Goal: Task Accomplishment & Management: Manage account settings

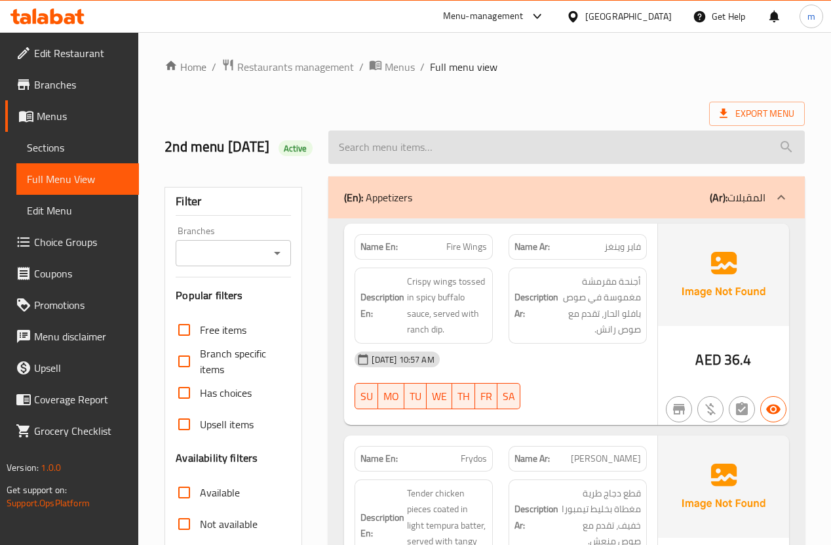
scroll to position [16, 0]
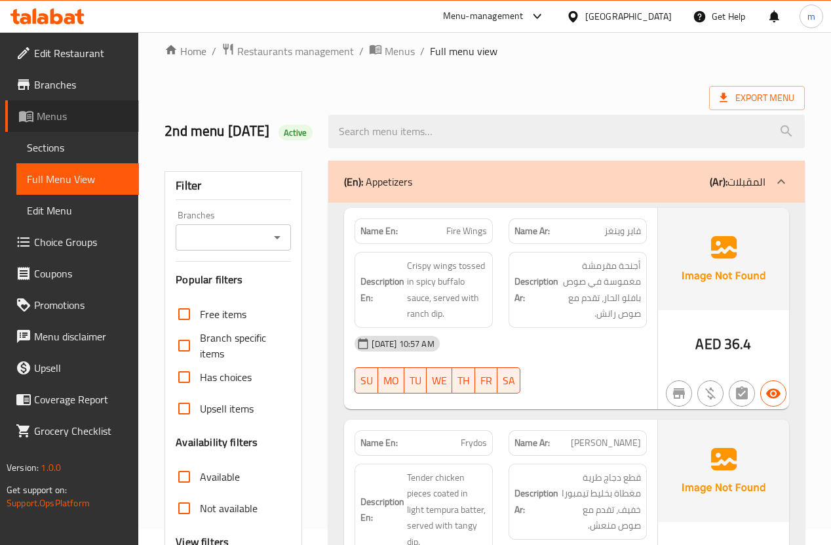
click at [69, 118] on span "Menus" at bounding box center [83, 116] width 92 height 16
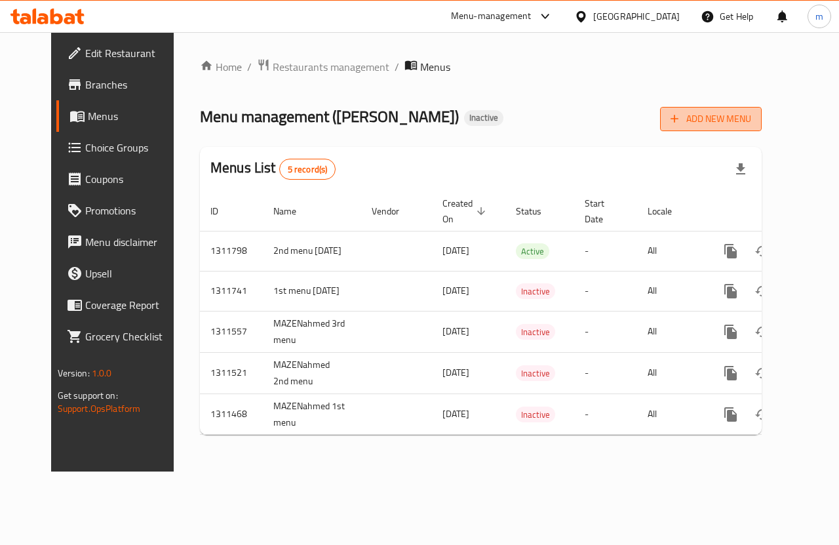
click at [681, 115] on icon "button" at bounding box center [674, 118] width 13 height 13
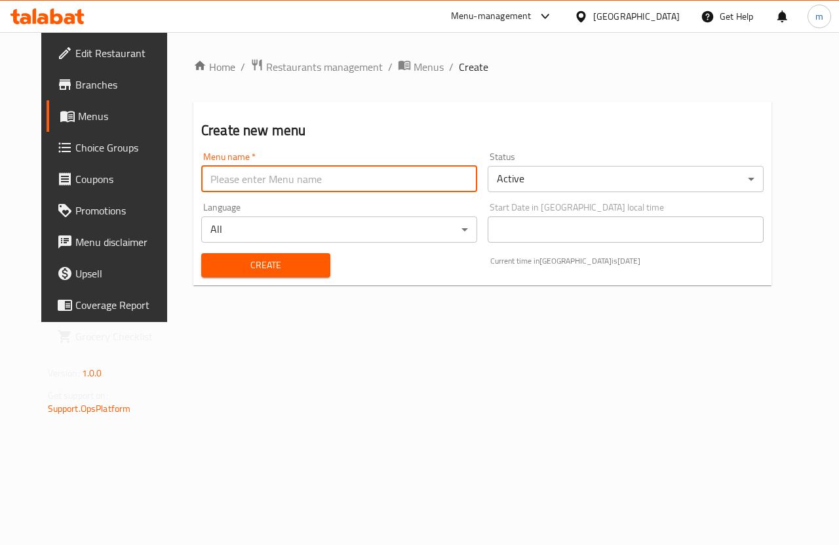
click at [317, 182] on input "text" at bounding box center [339, 179] width 276 height 26
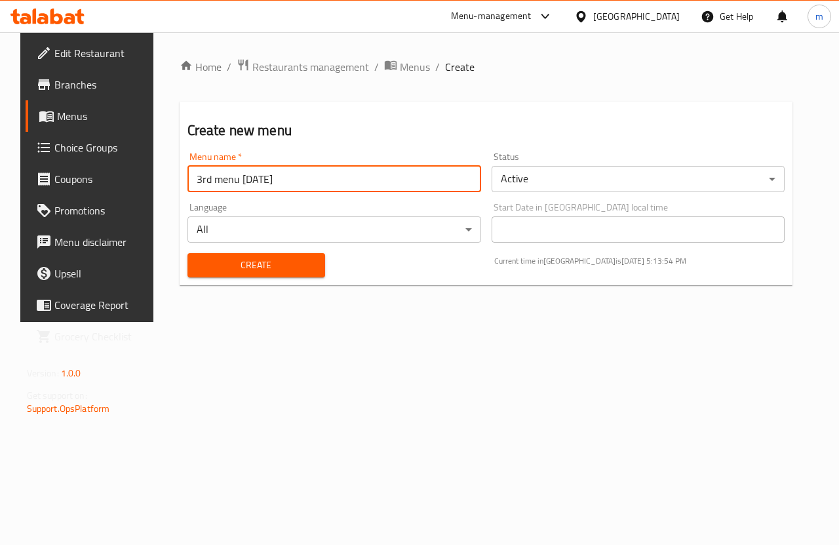
type input "3rd menu [DATE]"
click at [258, 271] on span "Create" at bounding box center [256, 265] width 117 height 16
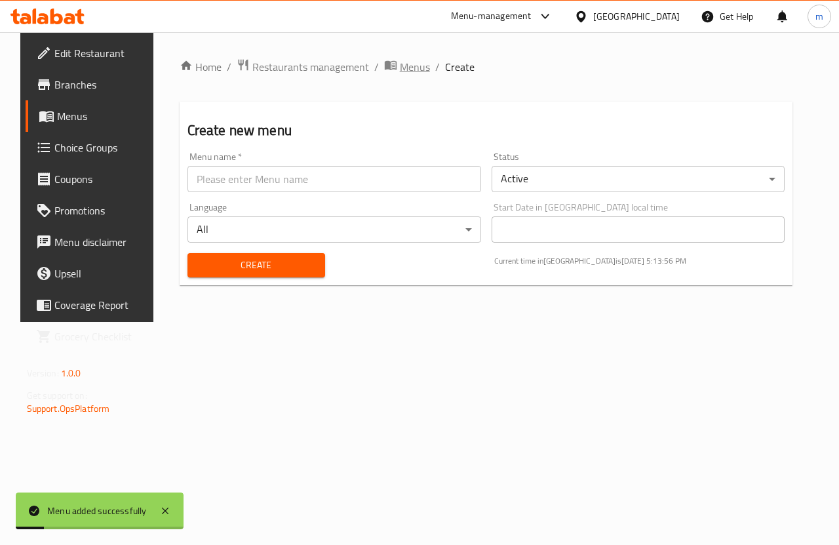
click at [400, 71] on span "Menus" at bounding box center [415, 67] width 30 height 16
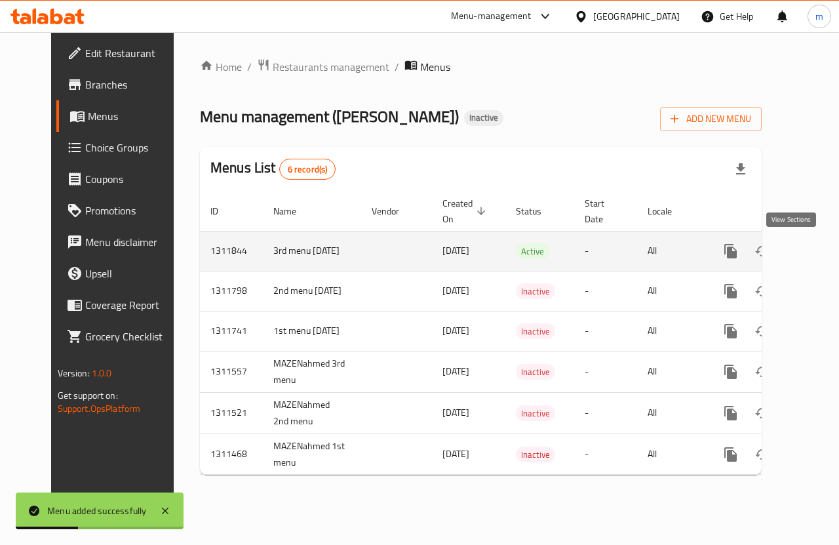
click at [820, 247] on icon "enhanced table" at bounding box center [826, 251] width 12 height 12
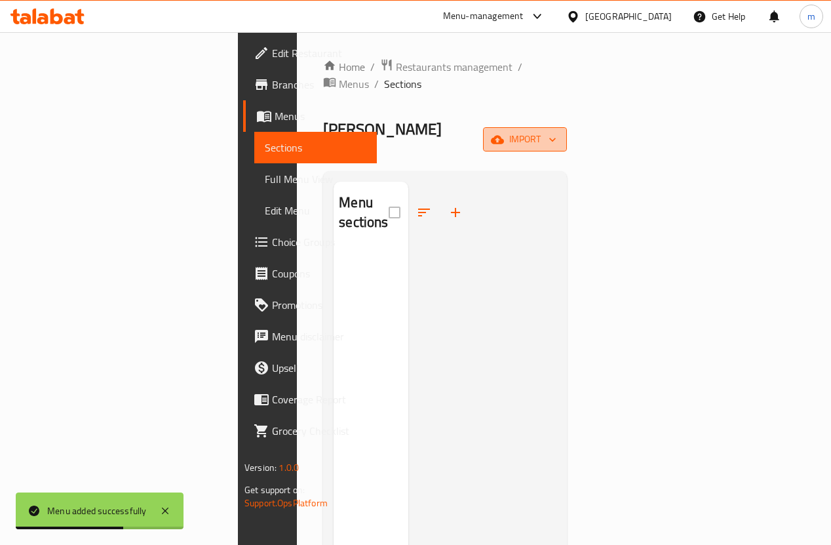
click at [557, 131] on span "import" at bounding box center [525, 139] width 63 height 16
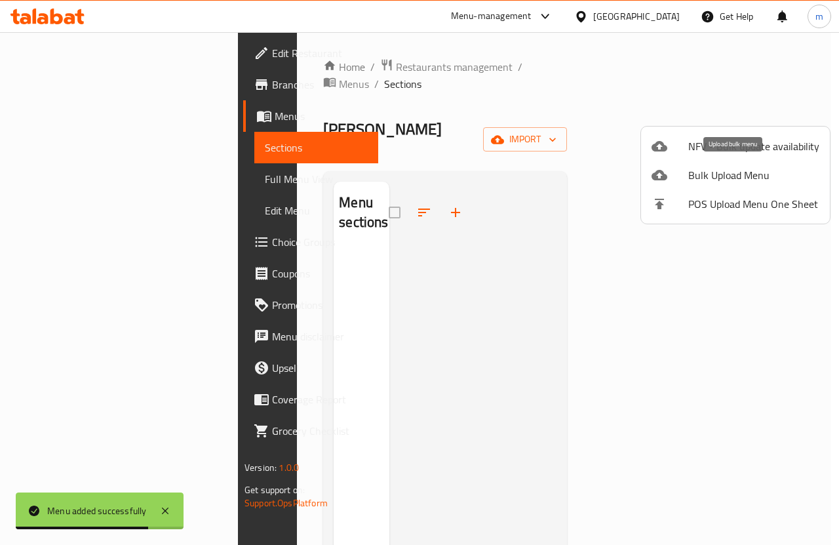
click at [707, 178] on span "Bulk Upload Menu" at bounding box center [753, 175] width 131 height 16
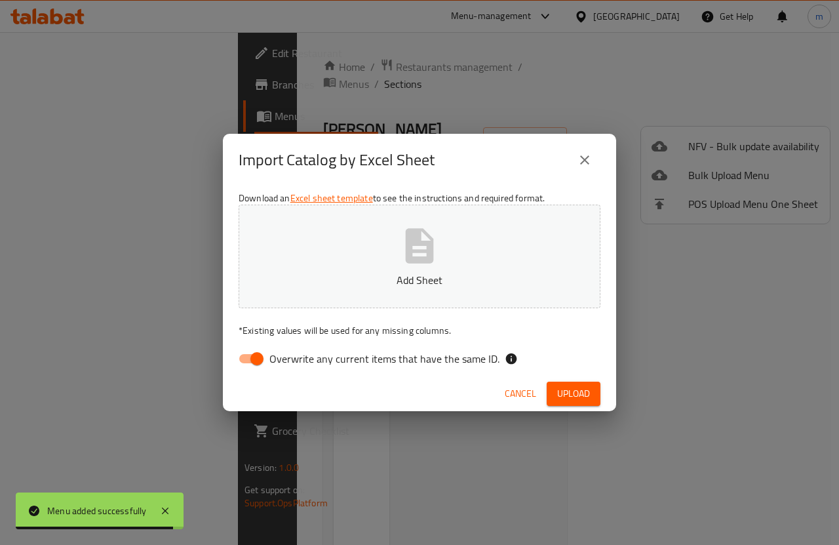
click at [256, 366] on input "Overwrite any current items that have the same ID." at bounding box center [257, 358] width 75 height 25
checkbox input "false"
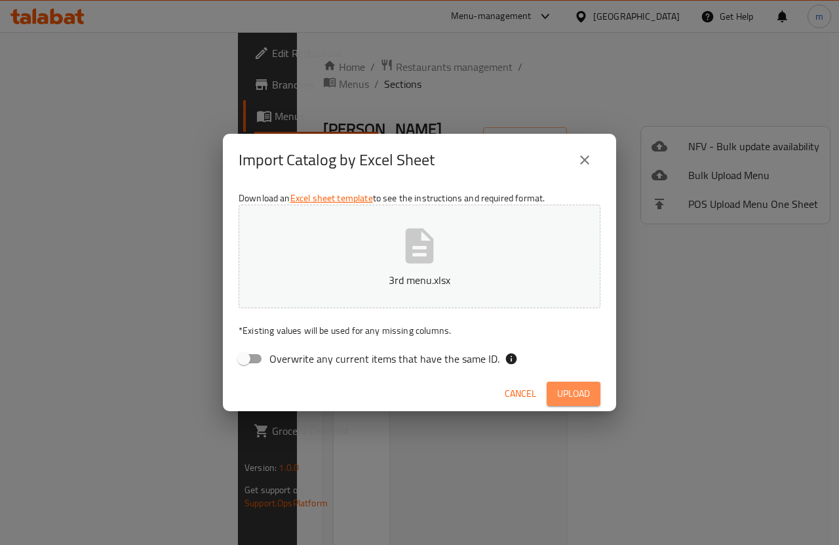
click at [572, 401] on span "Upload" at bounding box center [573, 394] width 33 height 16
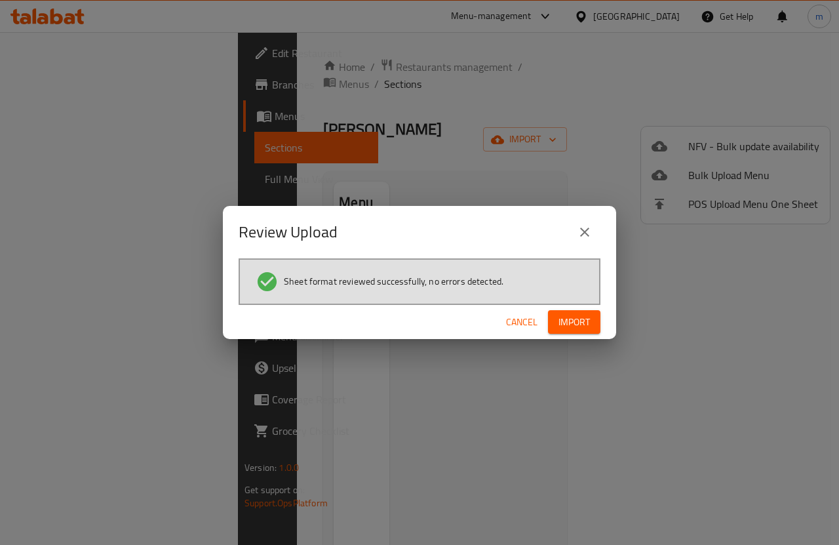
click at [592, 327] on button "Import" at bounding box center [574, 322] width 52 height 24
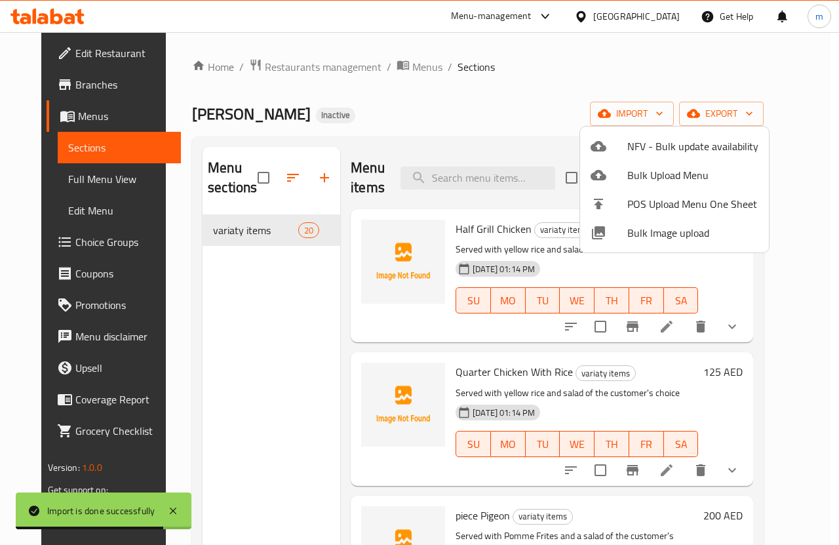
click at [762, 109] on div at bounding box center [419, 272] width 839 height 545
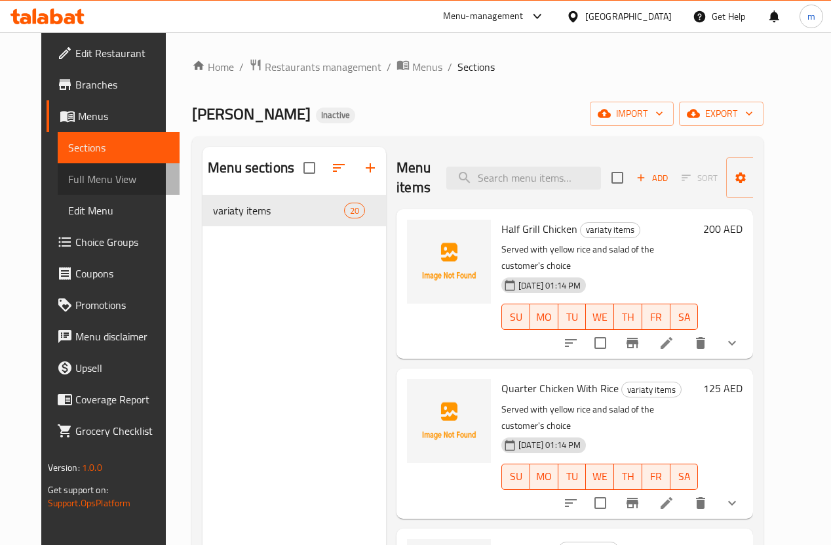
click at [79, 184] on span "Full Menu View" at bounding box center [119, 179] width 102 height 16
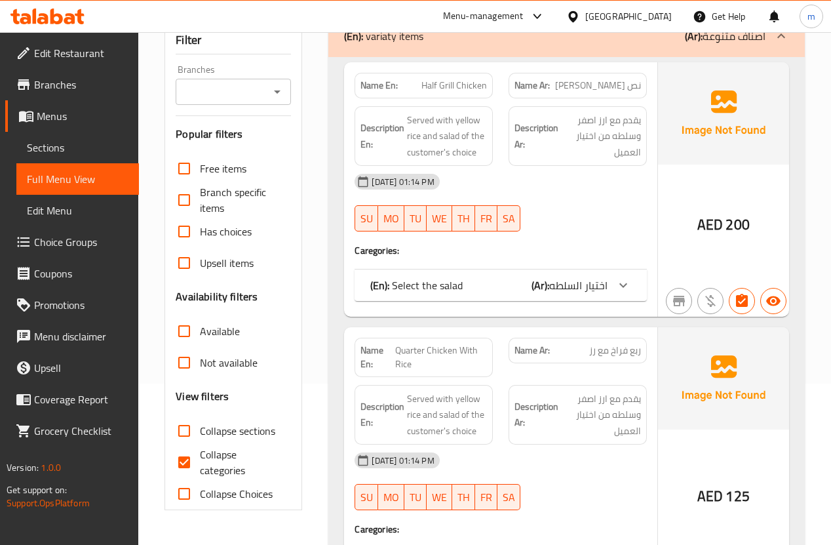
scroll to position [210, 0]
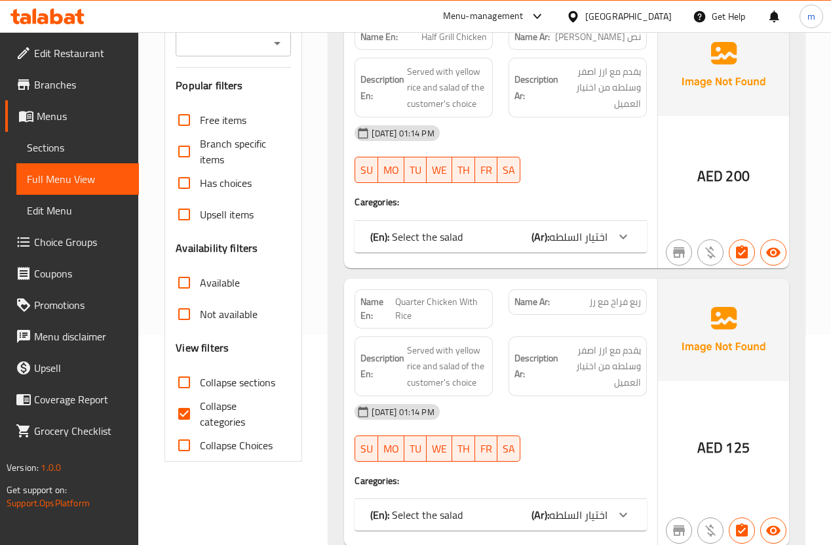
click at [235, 427] on span "Collapse categories" at bounding box center [240, 413] width 81 height 31
click at [200, 427] on input "Collapse categories" at bounding box center [183, 413] width 31 height 31
checkbox input "false"
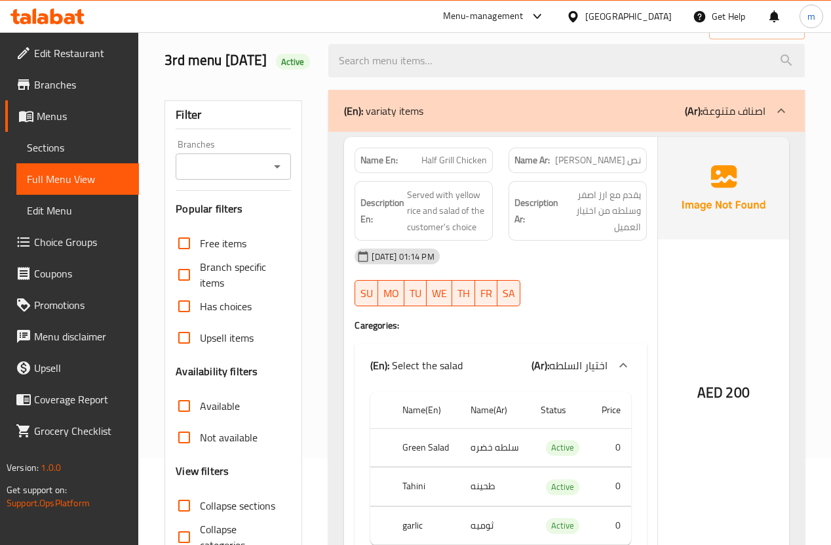
scroll to position [105, 0]
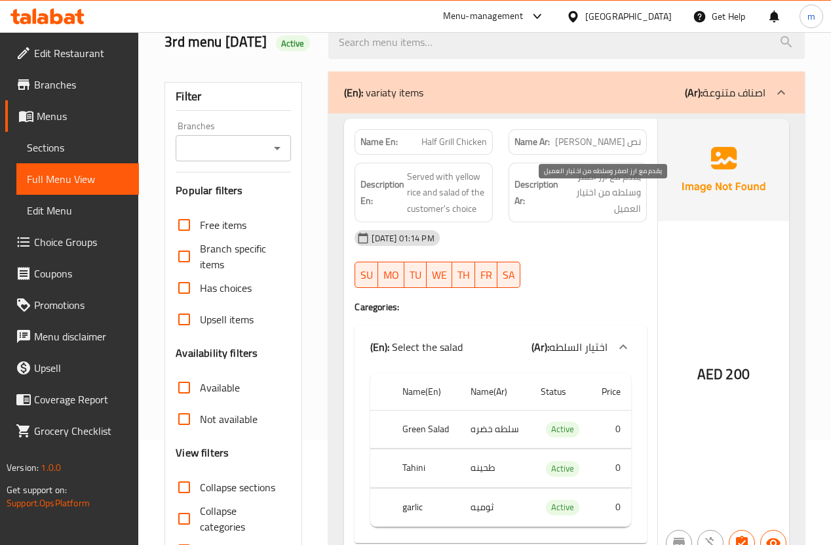
click at [607, 198] on span "يقدم مع ارز اصفر وسلطه من اختيار العميل" at bounding box center [601, 192] width 80 height 49
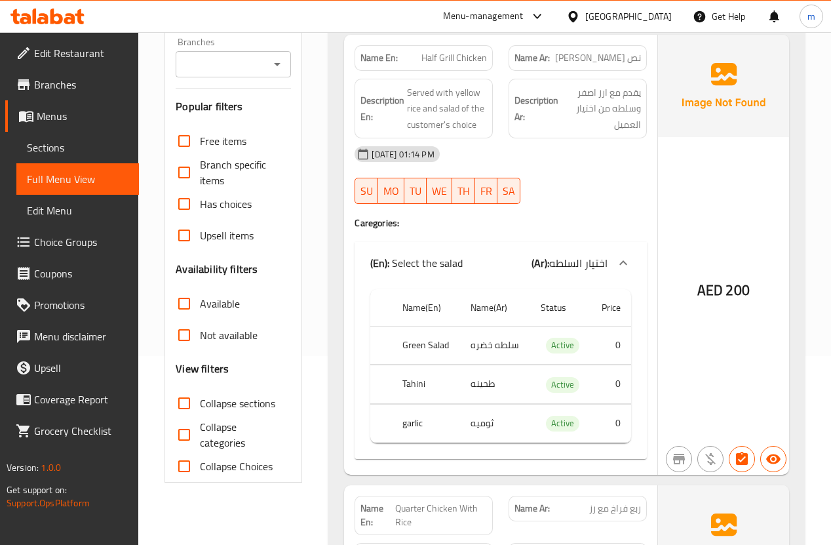
scroll to position [157, 0]
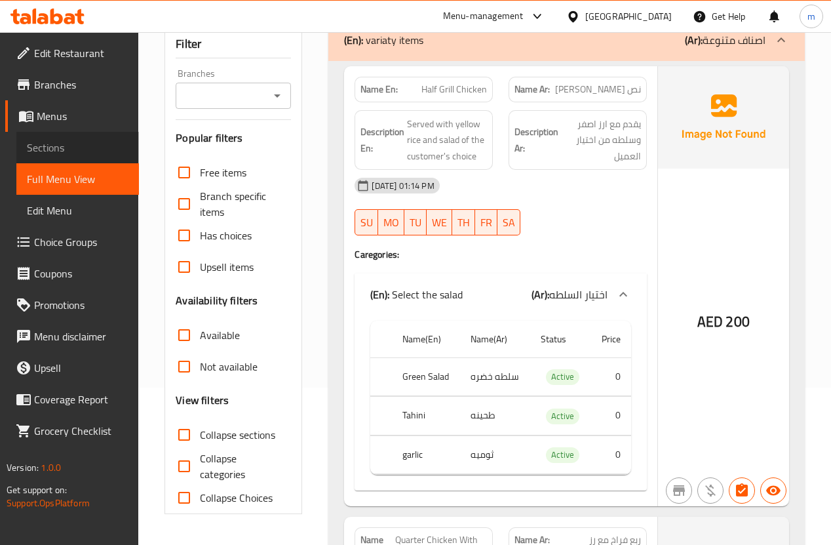
click at [59, 147] on span "Sections" at bounding box center [78, 148] width 102 height 16
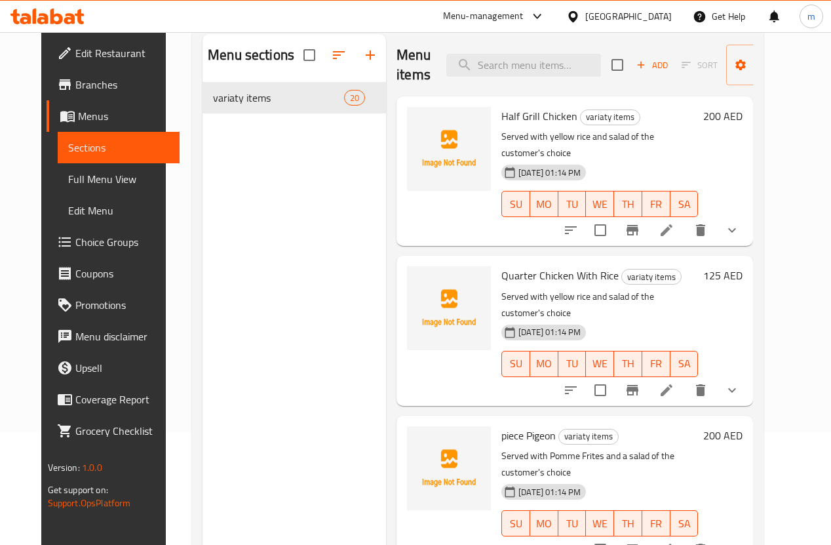
scroll to position [52, 0]
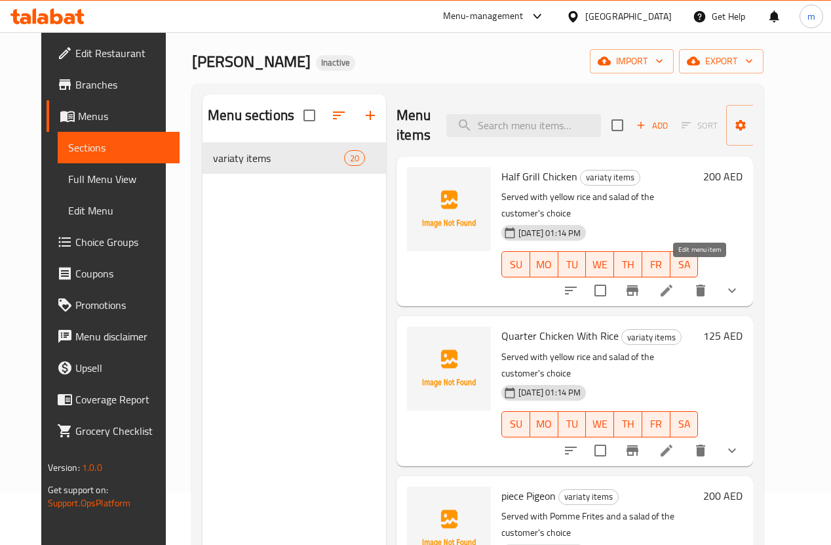
click at [675, 283] on icon at bounding box center [667, 291] width 16 height 16
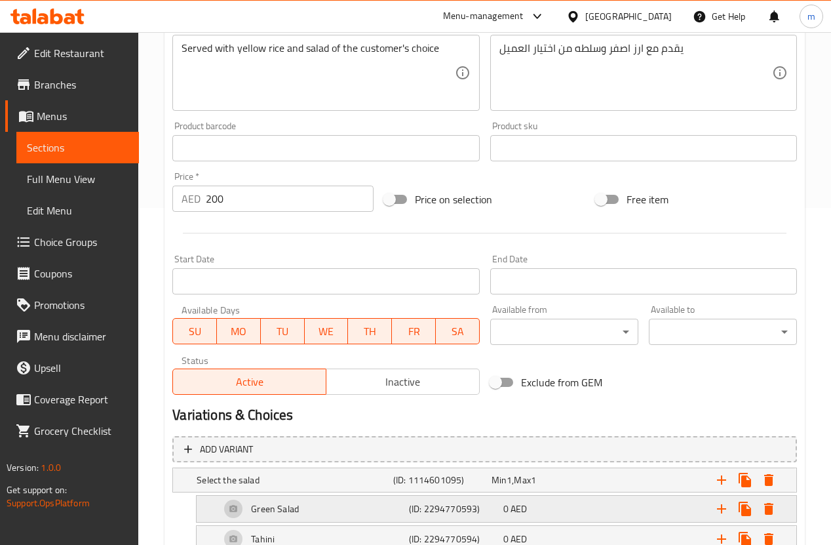
scroll to position [456, 0]
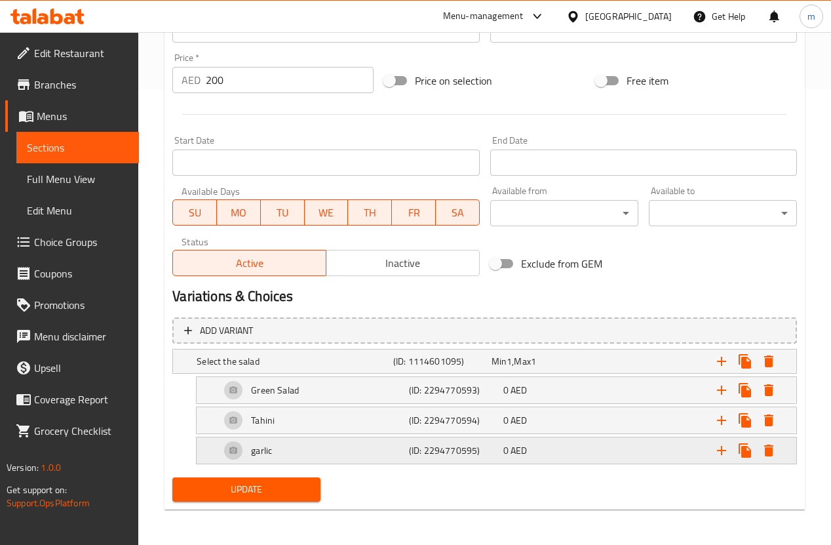
click at [395, 448] on div "garlic" at bounding box center [312, 450] width 189 height 31
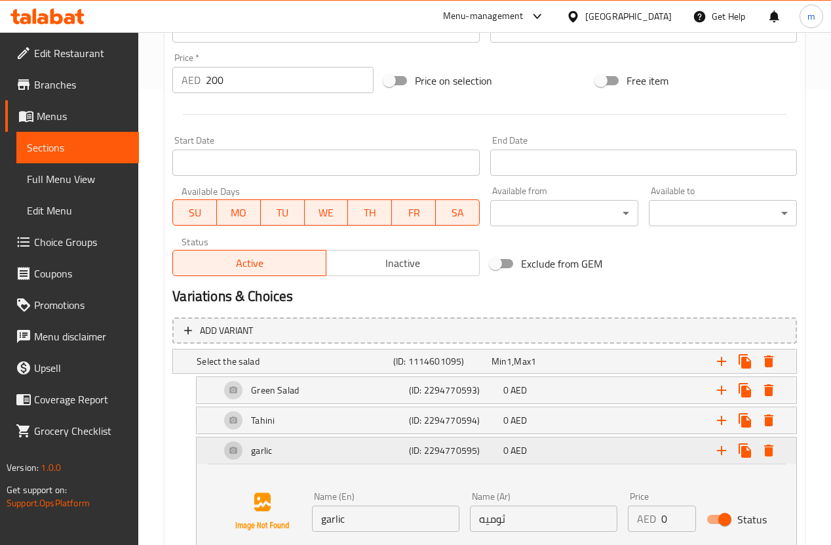
scroll to position [556, 0]
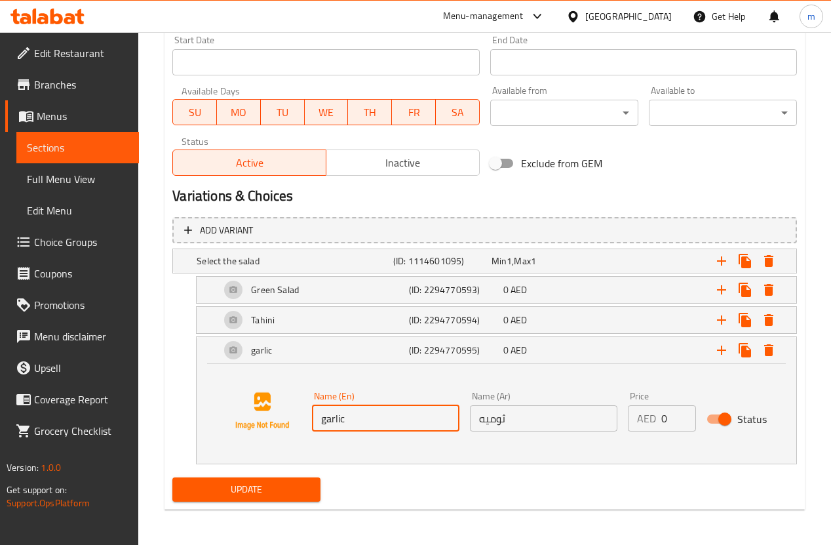
click at [358, 410] on input "garlic" at bounding box center [386, 418] width 148 height 26
type input "garlic dip"
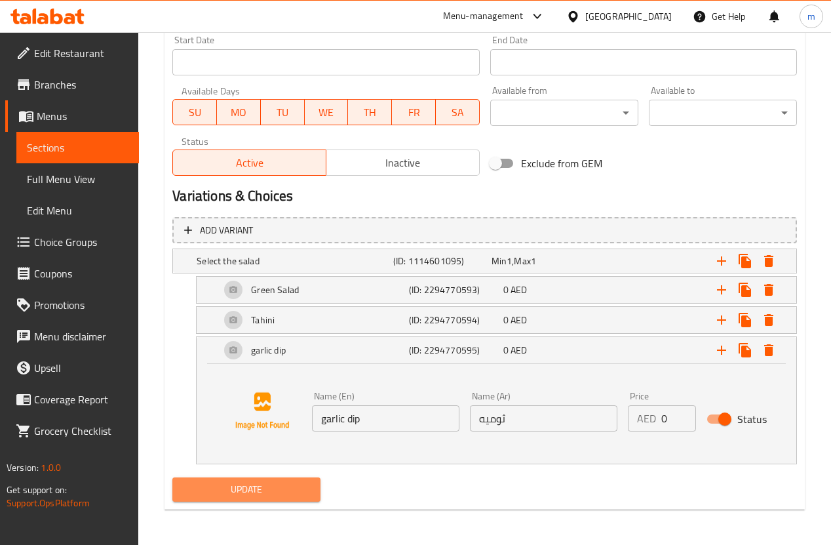
click at [300, 481] on span "Update" at bounding box center [246, 489] width 127 height 16
click at [490, 288] on h5 "(ID: 2294770593)" at bounding box center [453, 289] width 89 height 13
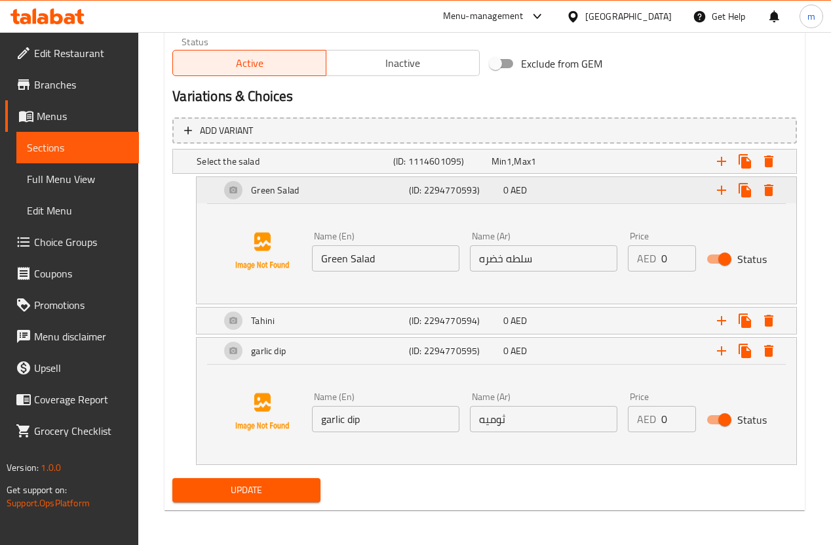
scroll to position [656, 0]
click at [289, 493] on span "Update" at bounding box center [246, 489] width 127 height 16
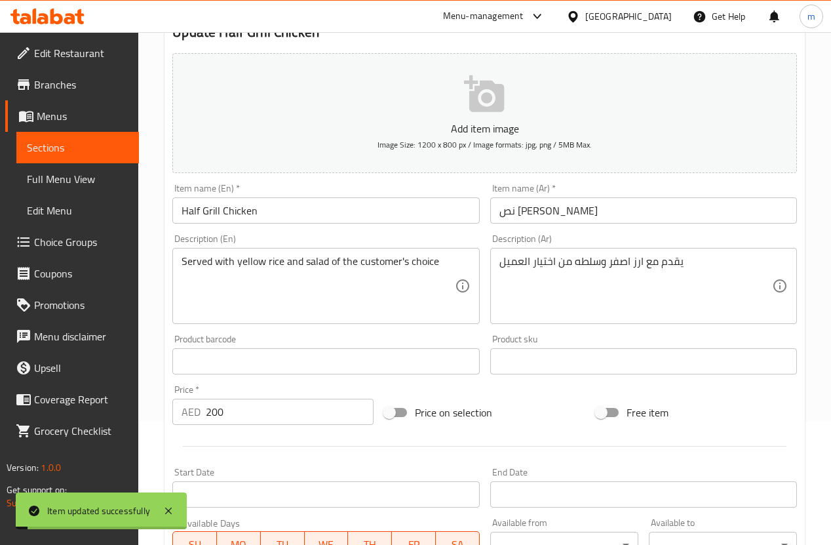
scroll to position [0, 0]
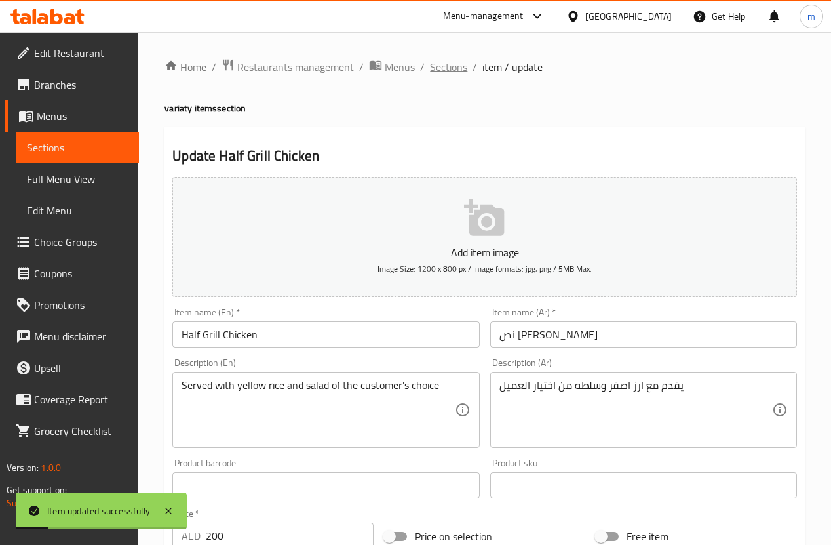
click at [441, 67] on span "Sections" at bounding box center [448, 67] width 37 height 16
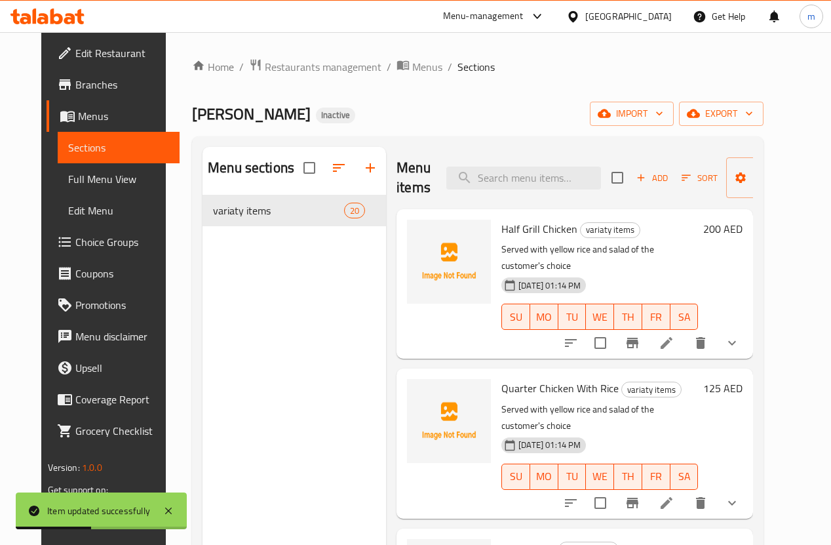
click at [81, 178] on span "Full Menu View" at bounding box center [119, 179] width 102 height 16
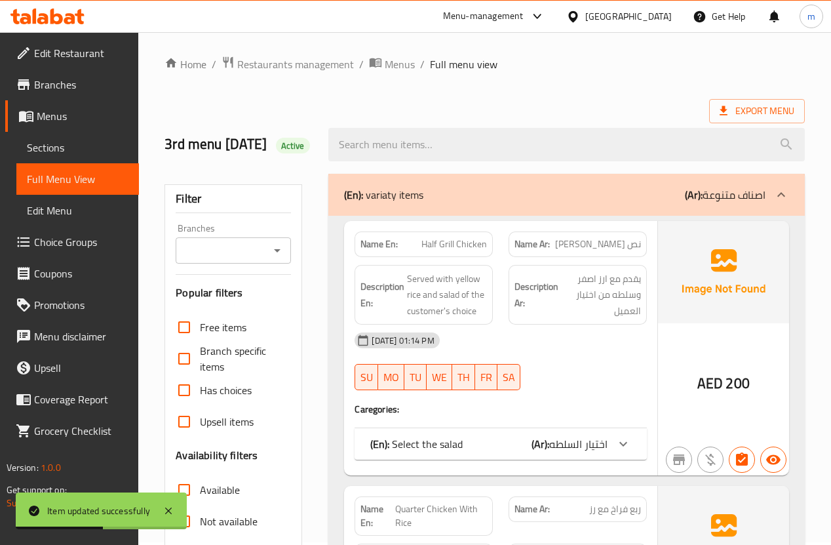
scroll to position [262, 0]
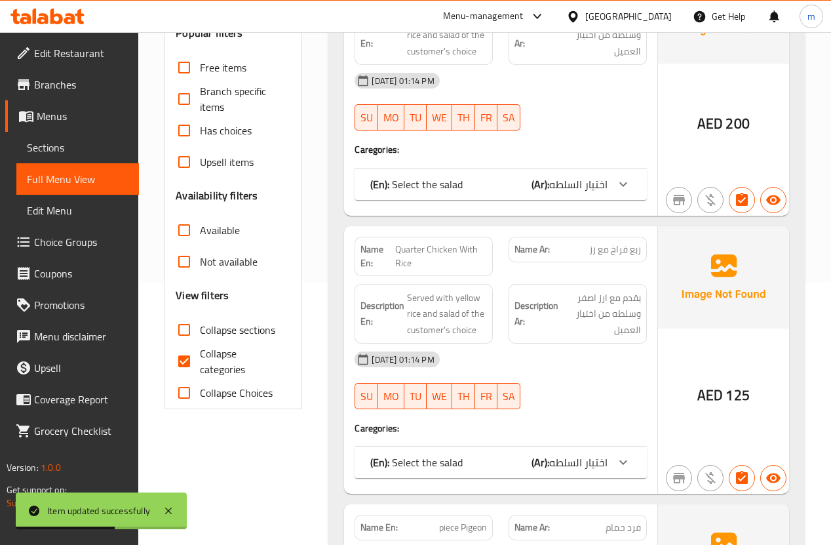
click at [228, 372] on span "Collapse categories" at bounding box center [240, 361] width 81 height 31
click at [200, 372] on input "Collapse categories" at bounding box center [183, 361] width 31 height 31
checkbox input "false"
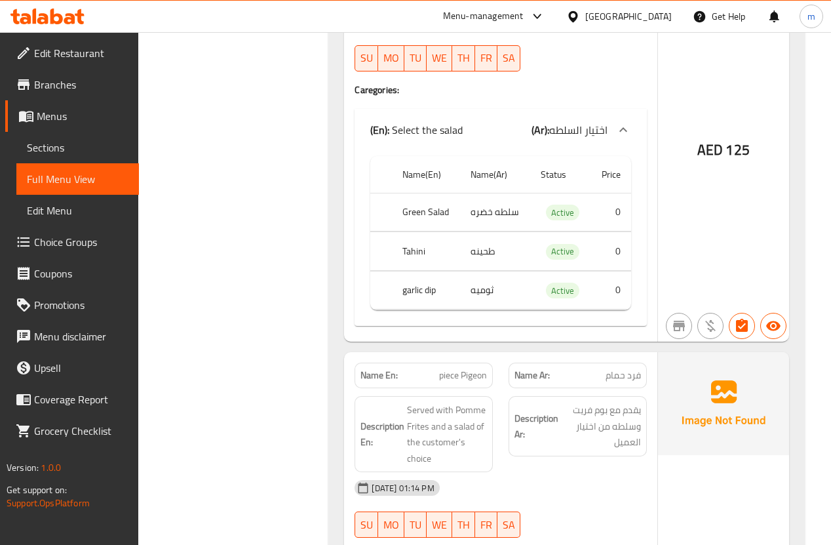
scroll to position [787, 0]
drag, startPoint x: 513, startPoint y: 228, endPoint x: 458, endPoint y: 229, distance: 54.4
click at [458, 229] on tr "Green Salad سلطه خضره Active 0" at bounding box center [500, 211] width 260 height 39
click at [387, 224] on td "choices table" at bounding box center [380, 211] width 21 height 39
drag, startPoint x: 475, startPoint y: 267, endPoint x: 448, endPoint y: 269, distance: 26.3
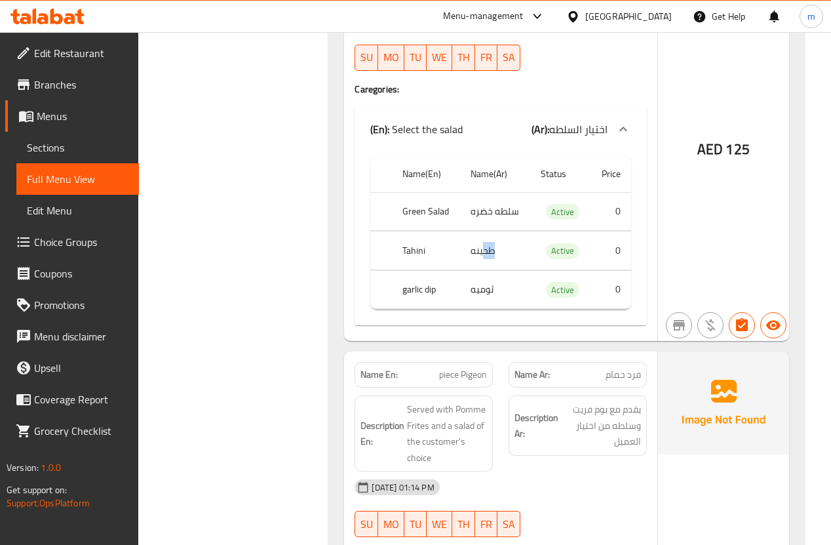
click at [448, 269] on tr "Tahini طحينه Active 0" at bounding box center [500, 250] width 260 height 39
drag, startPoint x: 505, startPoint y: 309, endPoint x: 472, endPoint y: 309, distance: 33.4
click at [472, 309] on td "ثوميه" at bounding box center [495, 289] width 70 height 39
click at [600, 79] on div at bounding box center [578, 71] width 154 height 16
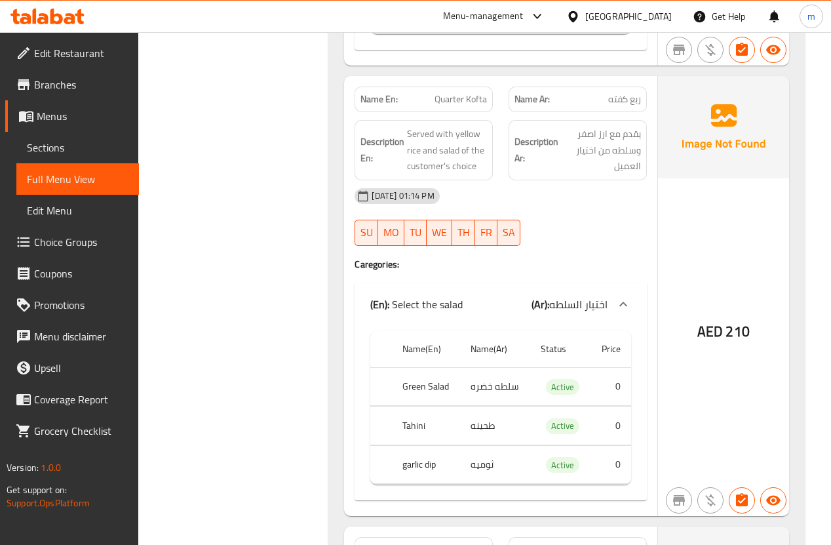
scroll to position [1573, 0]
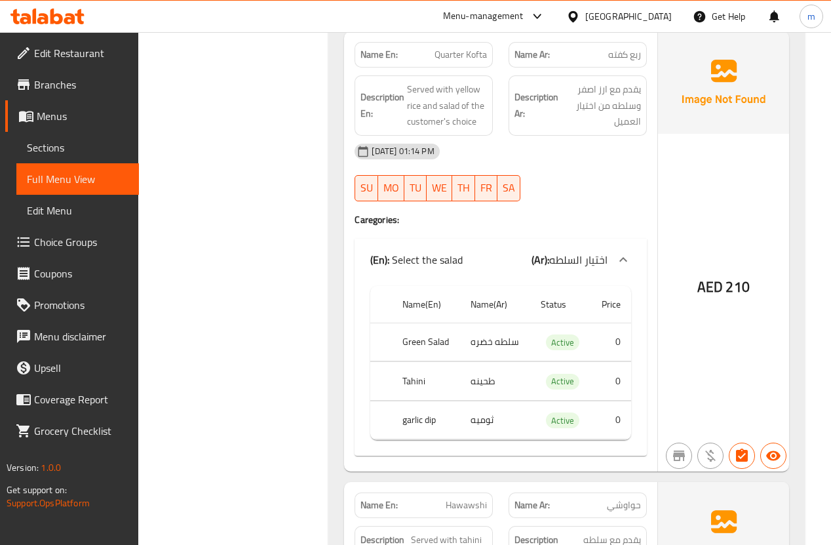
click at [483, 439] on td "ثوميه" at bounding box center [495, 420] width 70 height 39
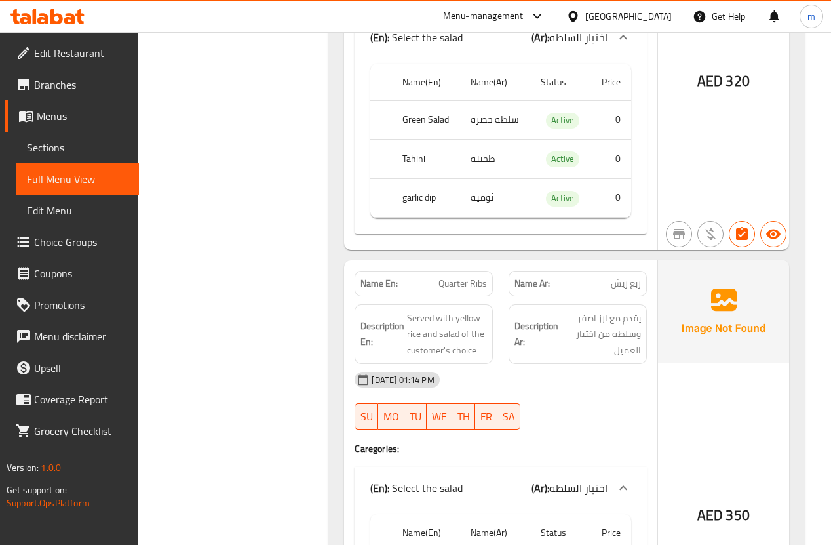
scroll to position [2413, 0]
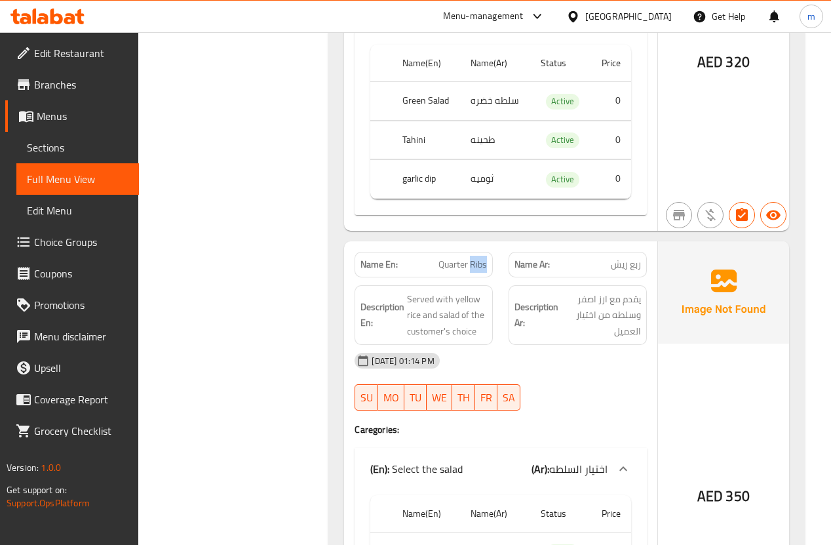
drag, startPoint x: 473, startPoint y: 283, endPoint x: 498, endPoint y: 283, distance: 24.9
click at [498, 283] on div "Name En: Quarter Ribs" at bounding box center [424, 264] width 154 height 41
copy span "Ribs"
click at [613, 271] on span "ربع ريش" at bounding box center [626, 265] width 30 height 14
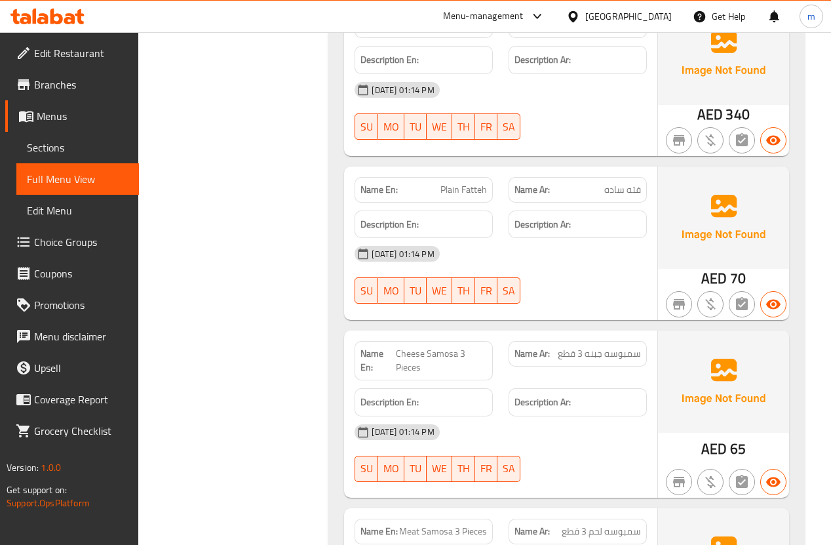
scroll to position [3724, 0]
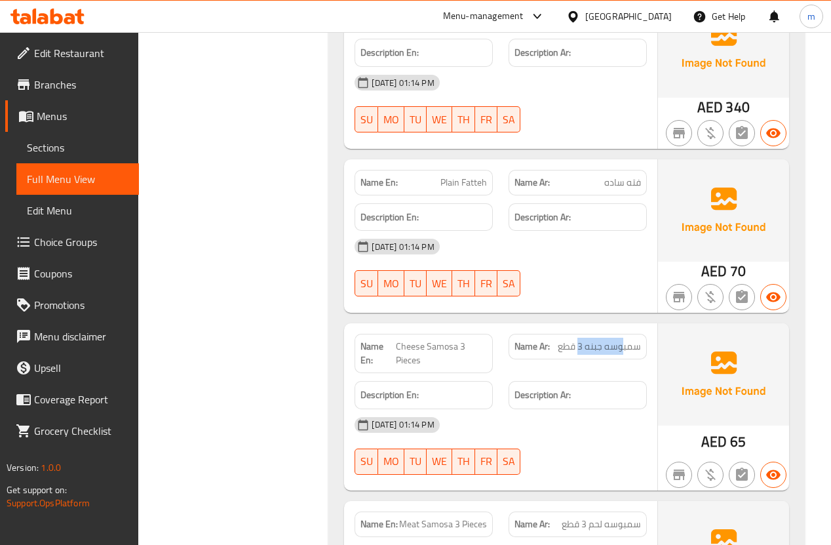
drag, startPoint x: 624, startPoint y: 363, endPoint x: 579, endPoint y: 365, distance: 45.3
click at [579, 353] on span "سمبوسه جبنه 3 قطع" at bounding box center [599, 347] width 83 height 14
click at [583, 391] on div "Description Ar:" at bounding box center [578, 395] width 154 height 44
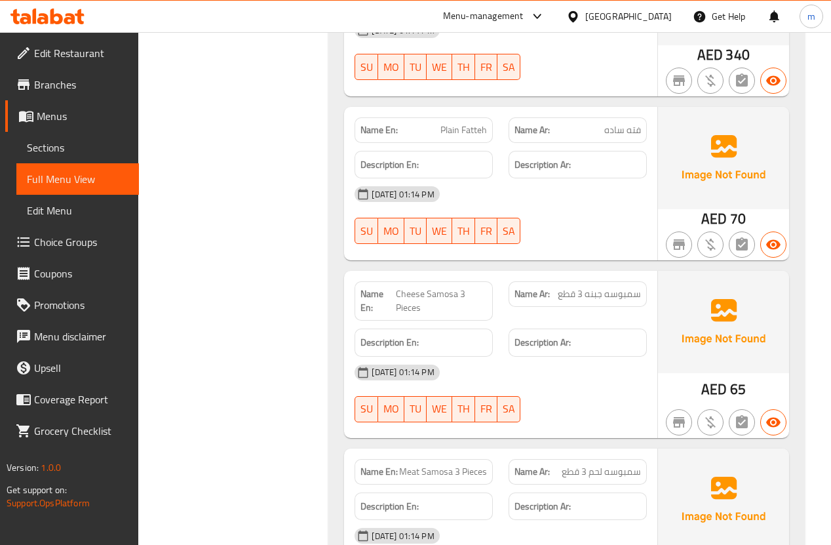
scroll to position [3829, 0]
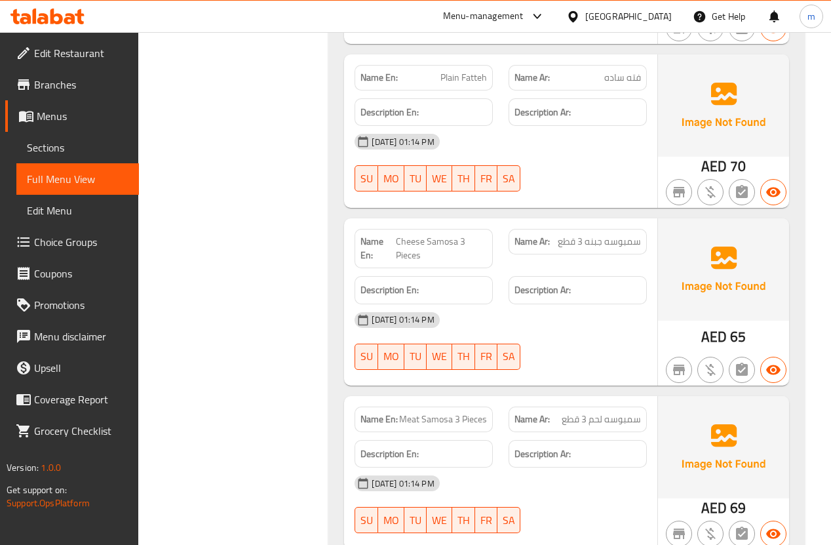
click at [608, 248] on span "سمبوسه جبنه 3 قطع" at bounding box center [599, 242] width 83 height 14
click at [460, 85] on span "Plain Fatteh" at bounding box center [464, 78] width 47 height 14
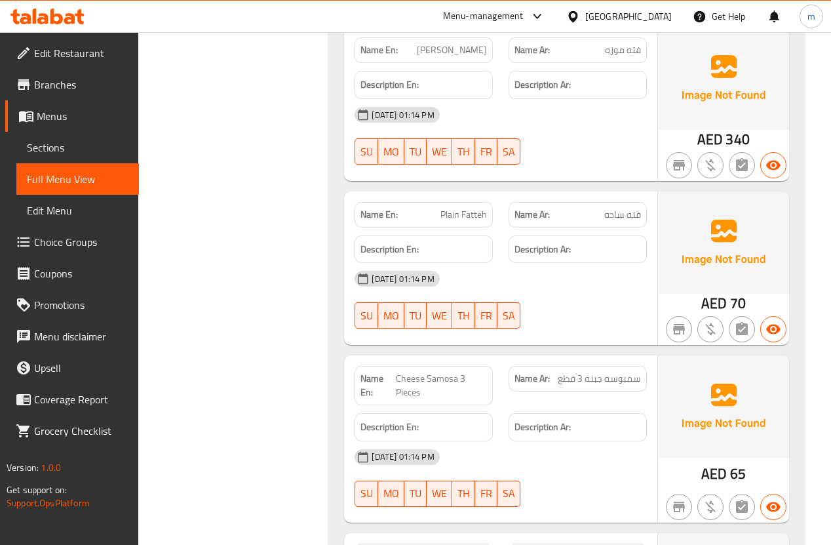
scroll to position [3604, 0]
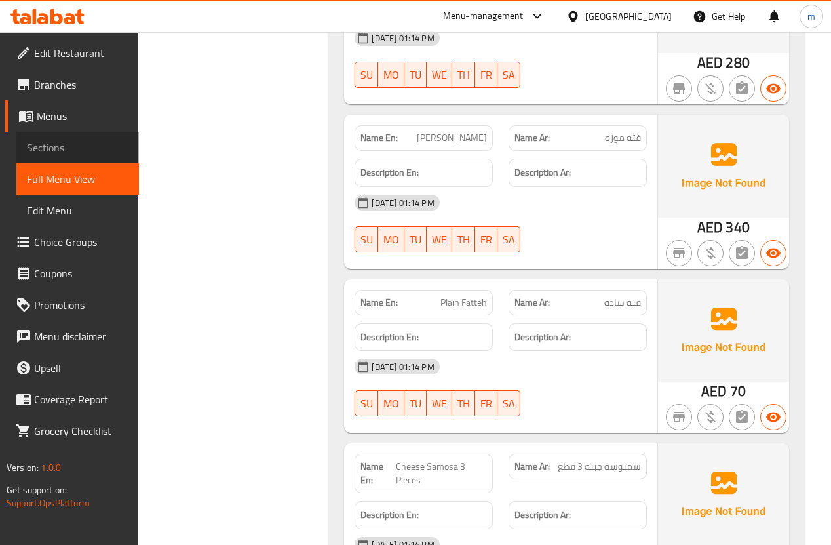
click at [52, 144] on span "Sections" at bounding box center [78, 148] width 102 height 16
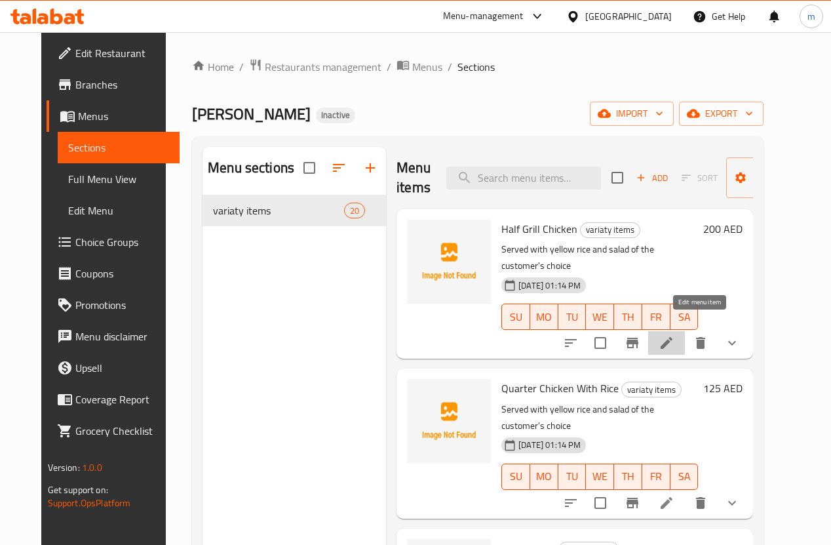
click at [675, 335] on icon at bounding box center [667, 343] width 16 height 16
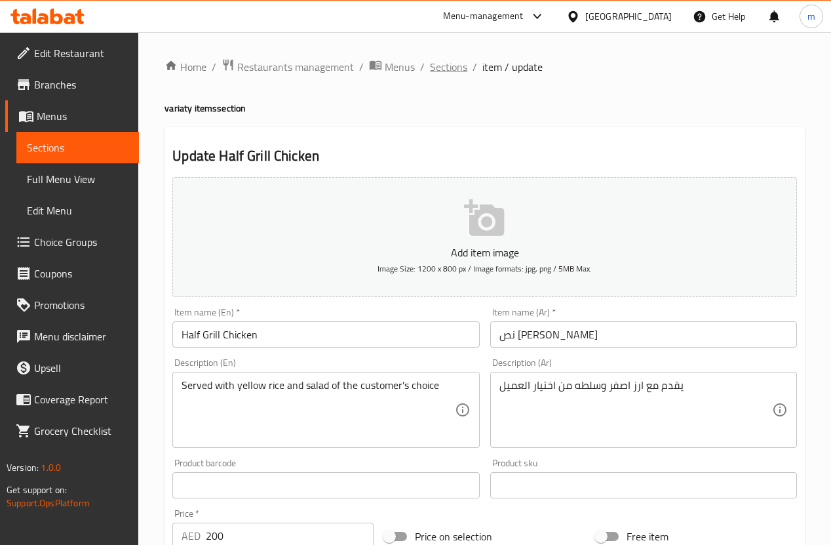
click at [446, 60] on span "Sections" at bounding box center [448, 67] width 37 height 16
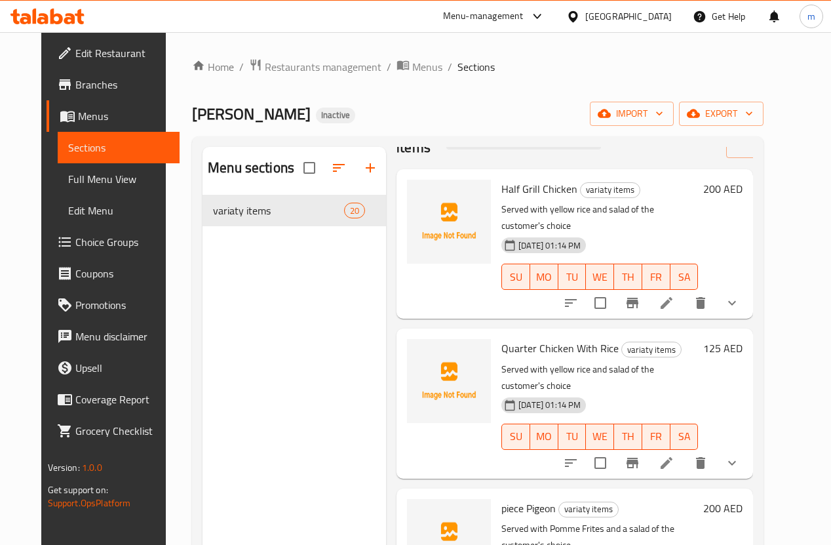
scroll to position [52, 0]
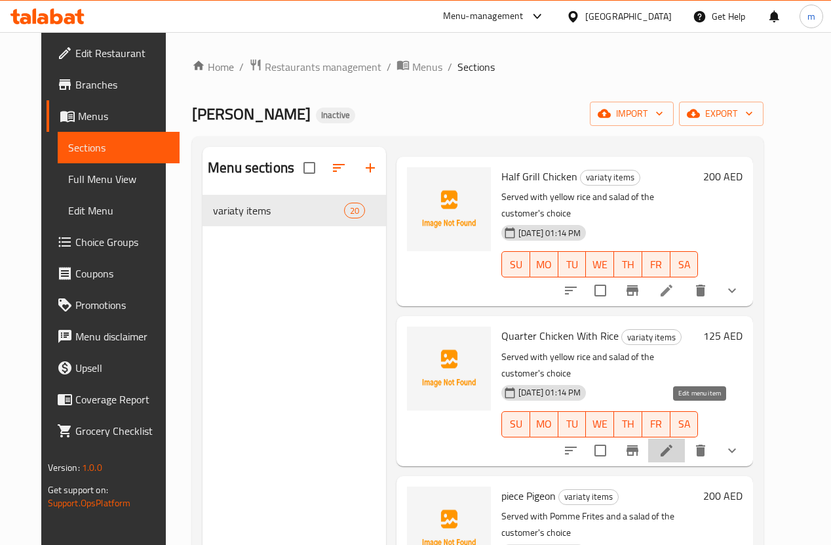
click at [673, 445] on icon at bounding box center [667, 451] width 12 height 12
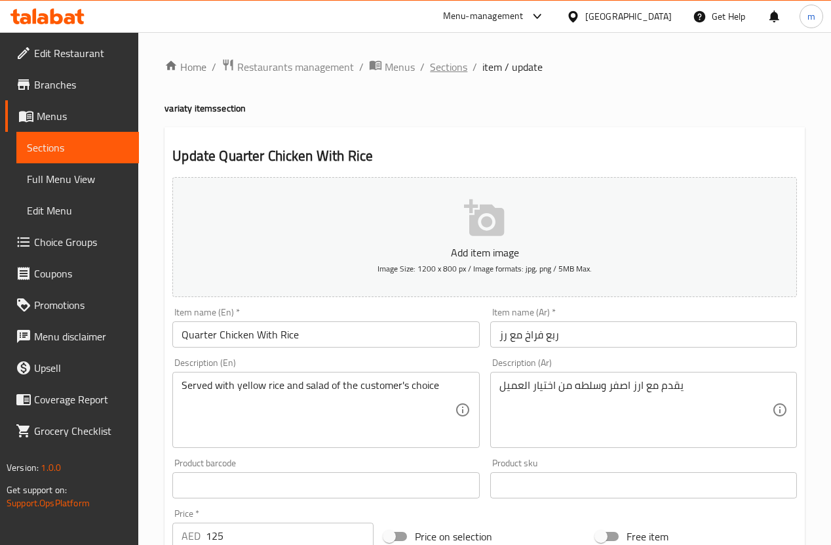
click at [452, 71] on span "Sections" at bounding box center [448, 67] width 37 height 16
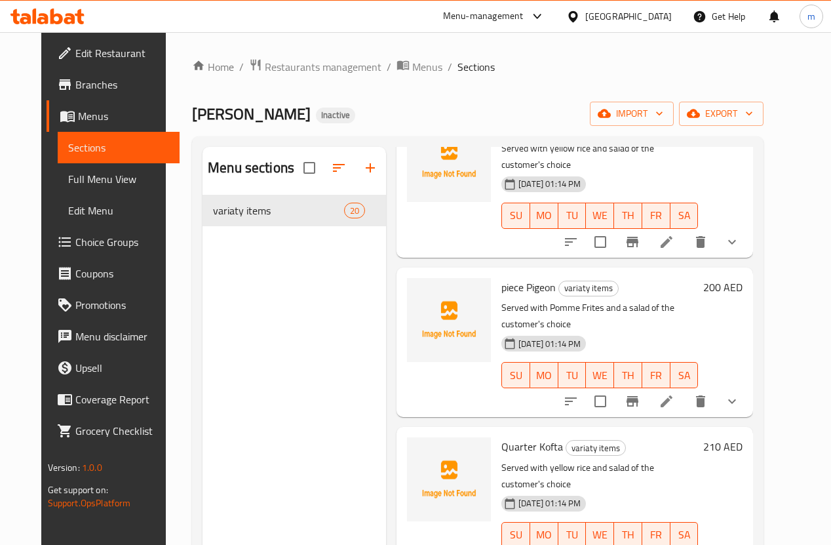
scroll to position [262, 0]
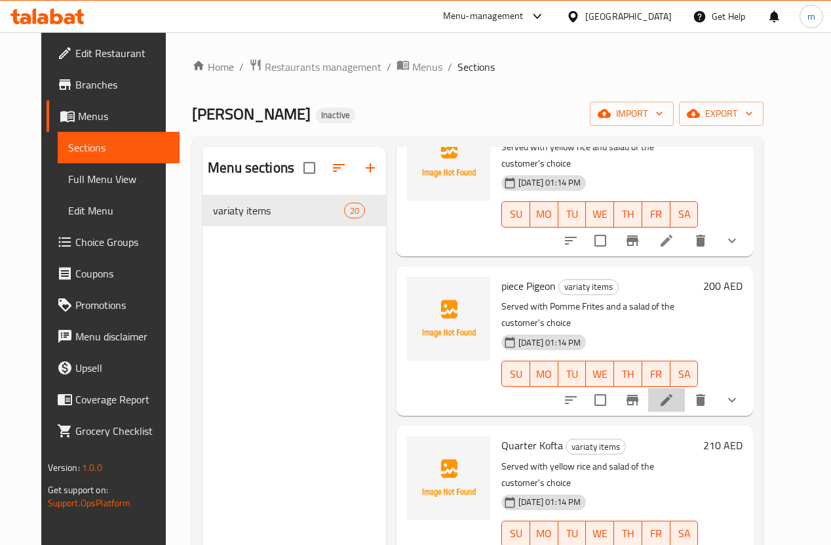
click at [685, 388] on li at bounding box center [666, 400] width 37 height 24
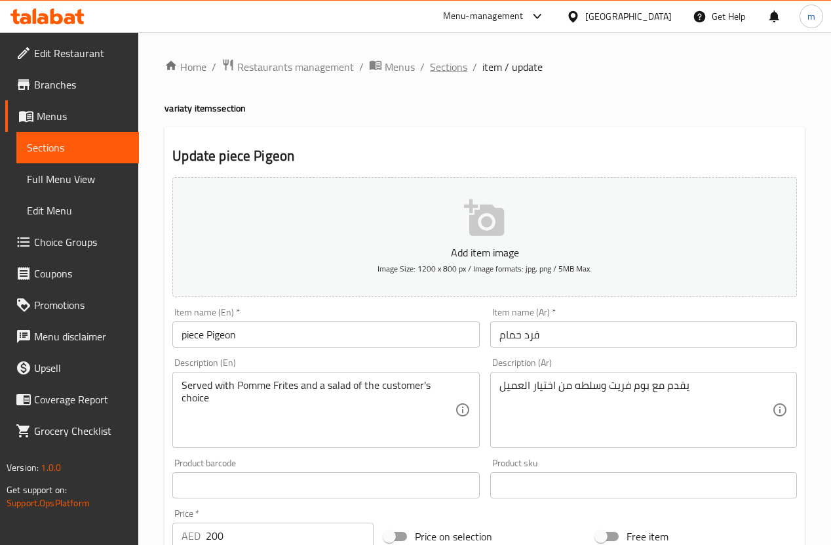
click at [446, 69] on span "Sections" at bounding box center [448, 67] width 37 height 16
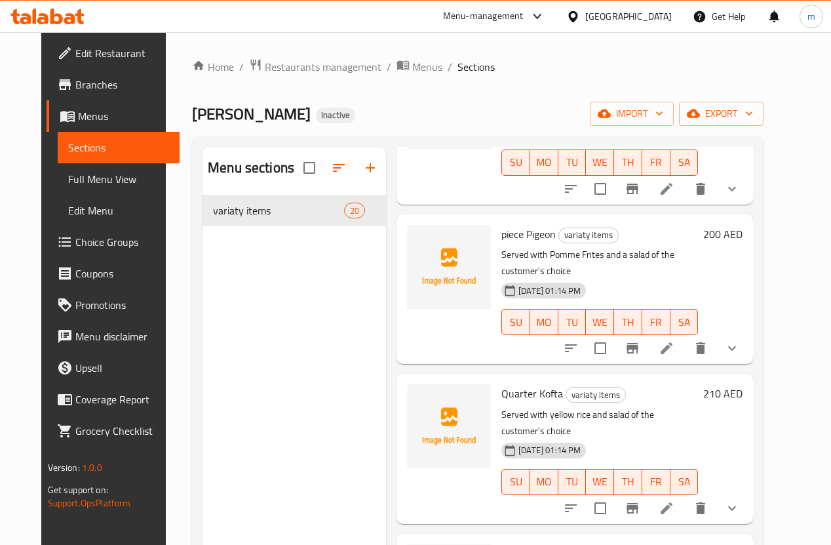
scroll to position [315, 0]
click at [685, 496] on li at bounding box center [666, 508] width 37 height 24
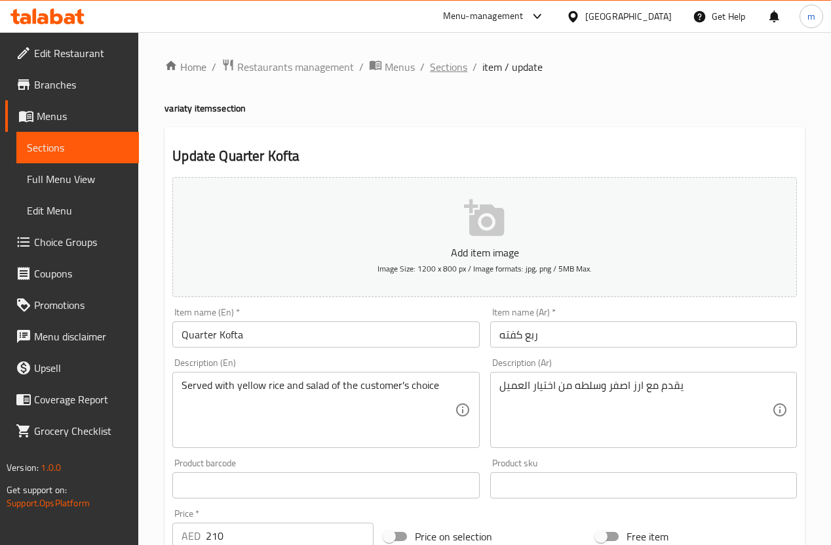
click at [444, 59] on span "Sections" at bounding box center [448, 67] width 37 height 16
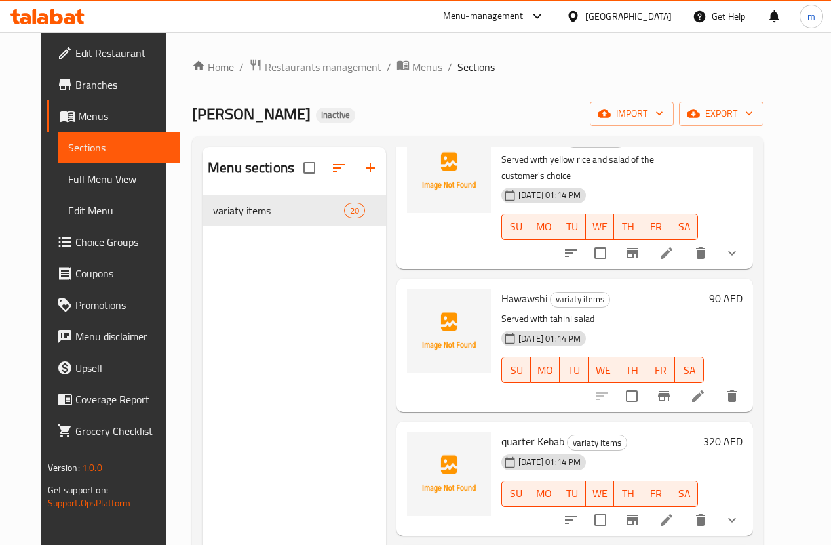
scroll to position [577, 0]
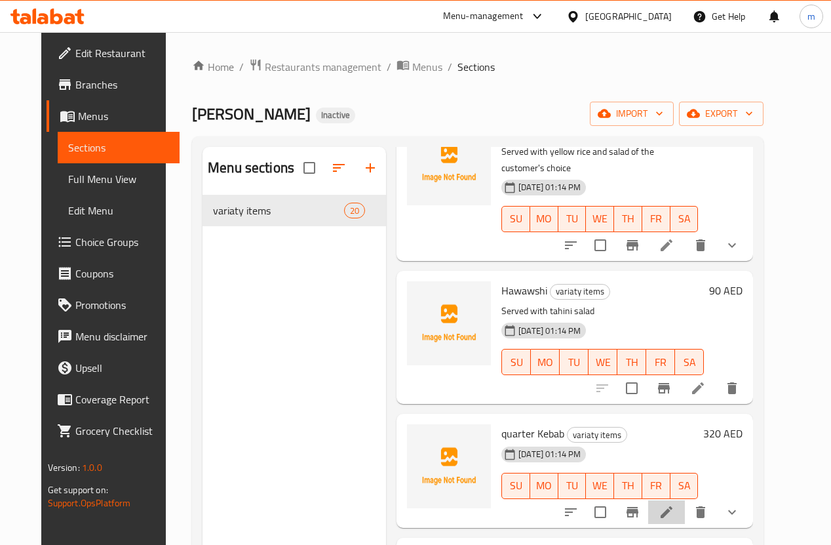
click at [685, 500] on li at bounding box center [666, 512] width 37 height 24
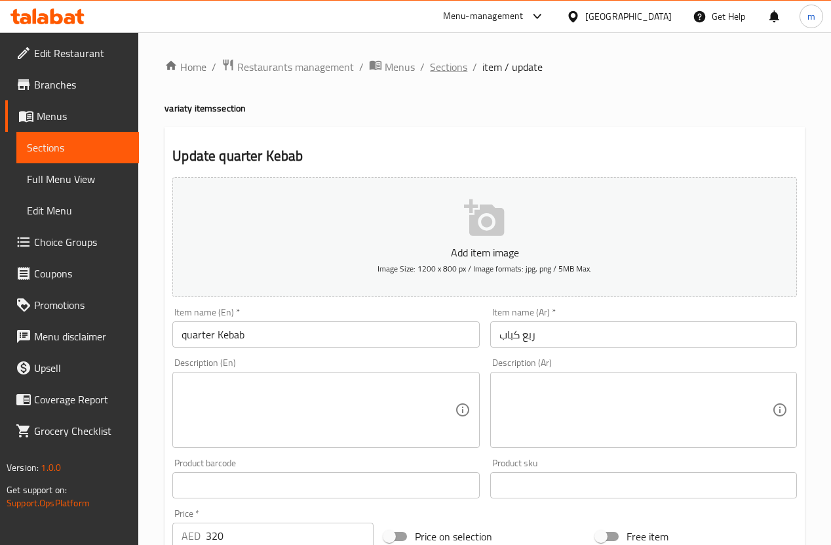
click at [448, 73] on span "Sections" at bounding box center [448, 67] width 37 height 16
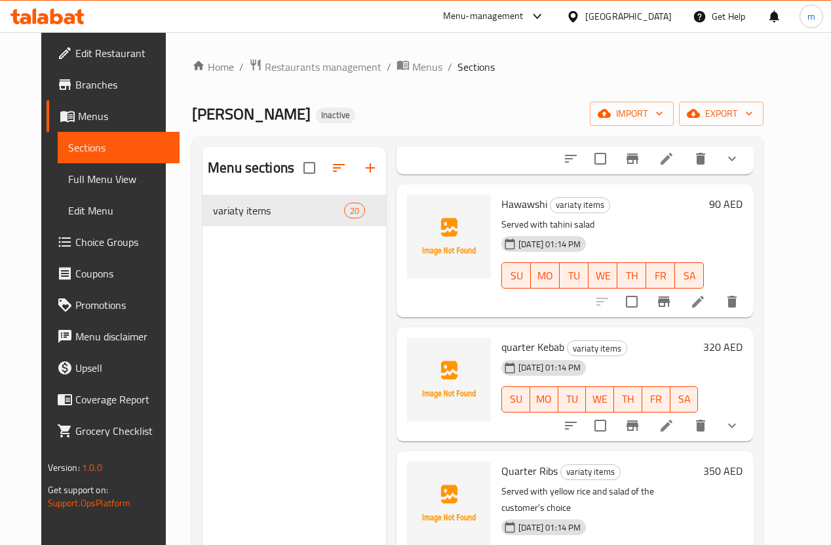
scroll to position [734, 0]
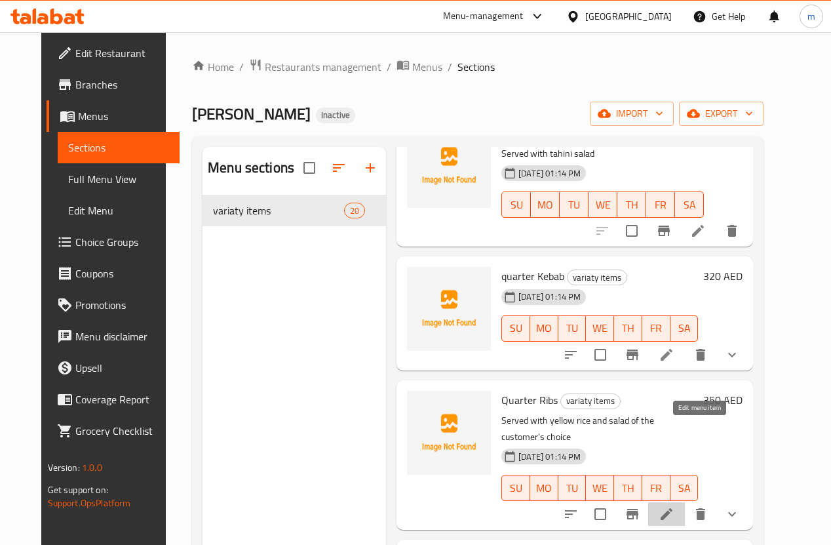
click at [673, 508] on icon at bounding box center [667, 514] width 12 height 12
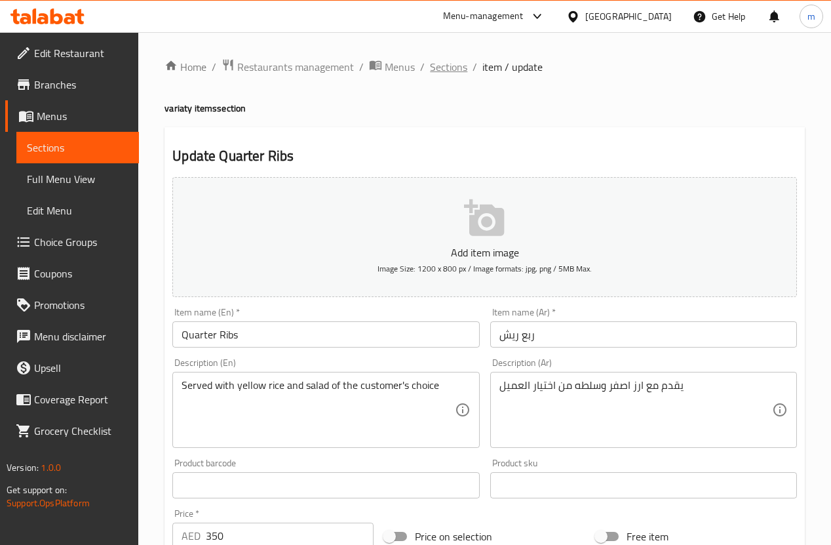
click at [451, 68] on span "Sections" at bounding box center [448, 67] width 37 height 16
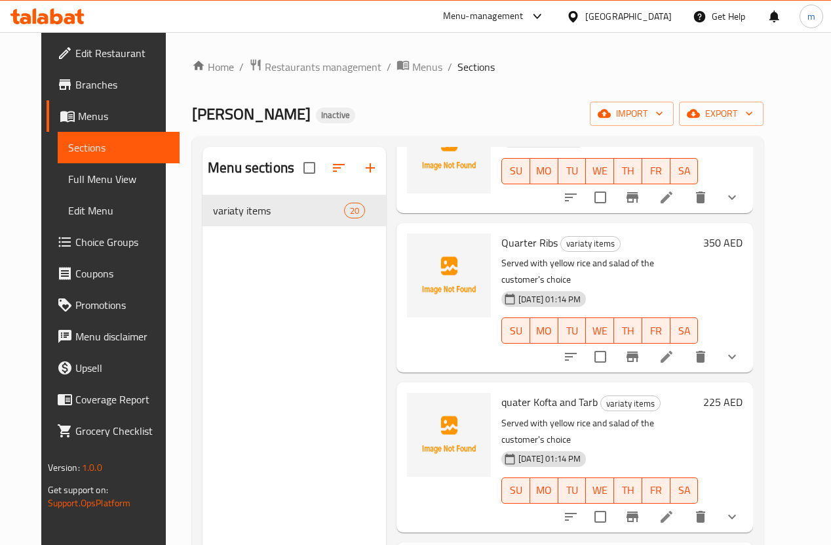
scroll to position [839, 0]
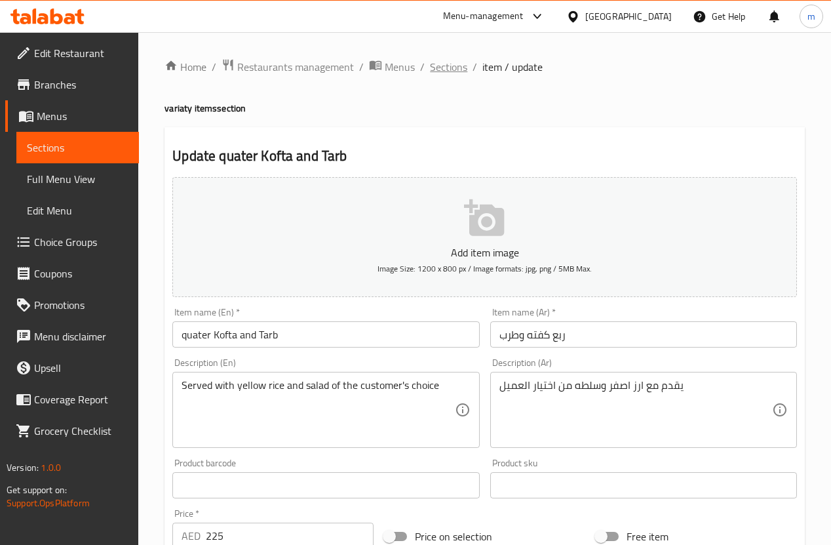
click at [446, 68] on span "Sections" at bounding box center [448, 67] width 37 height 16
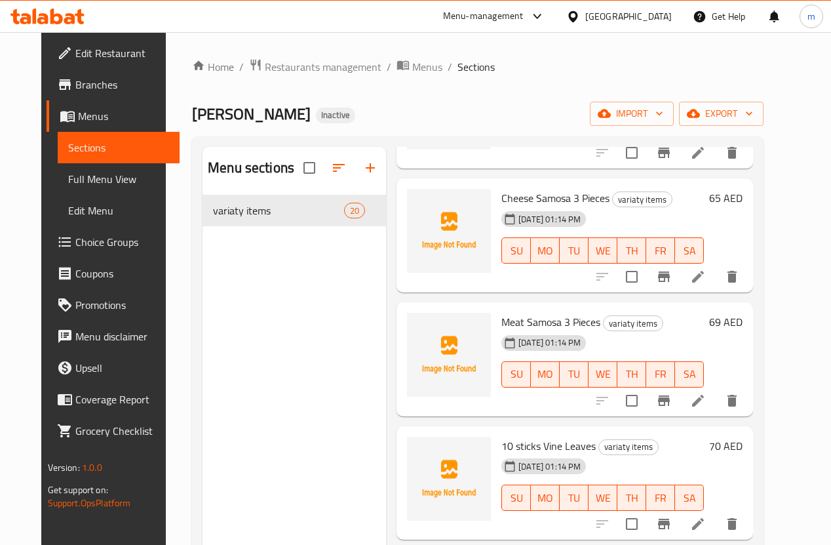
scroll to position [1888, 0]
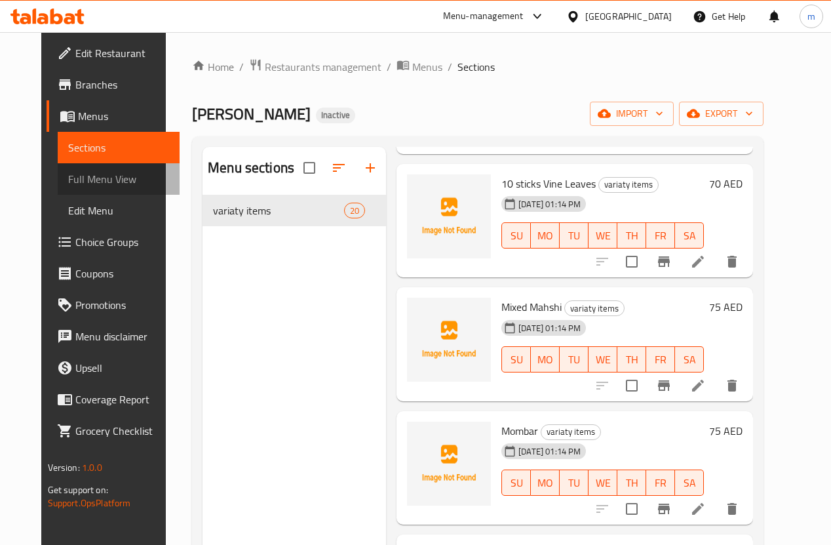
click at [83, 180] on span "Full Menu View" at bounding box center [119, 179] width 102 height 16
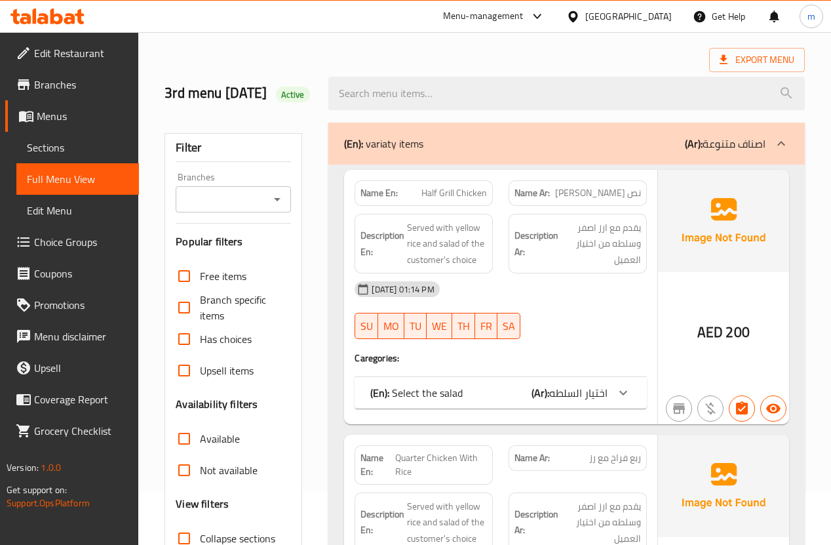
scroll to position [157, 0]
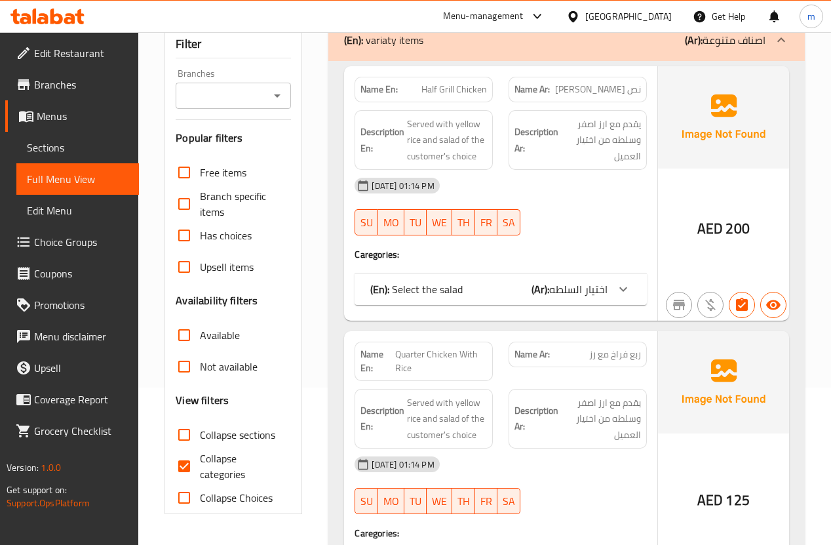
click at [202, 475] on span "Collapse categories" at bounding box center [240, 465] width 81 height 31
click at [200, 475] on input "Collapse categories" at bounding box center [183, 465] width 31 height 31
checkbox input "false"
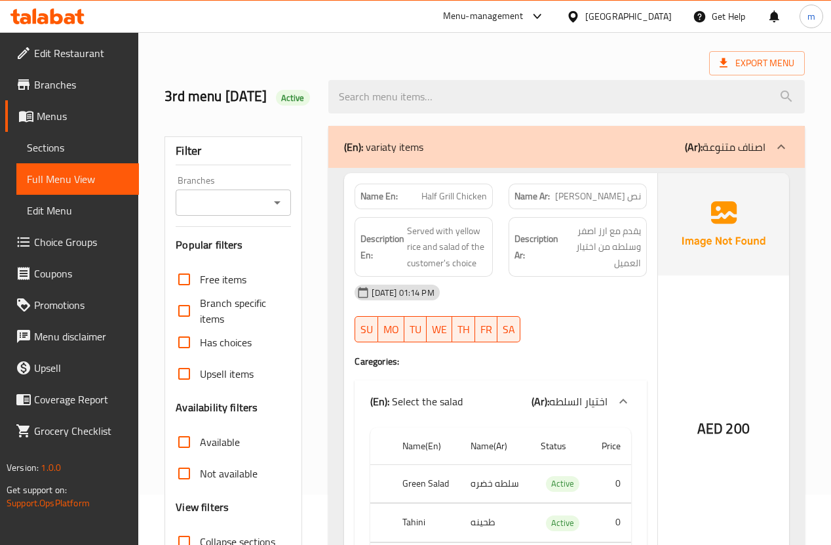
scroll to position [0, 0]
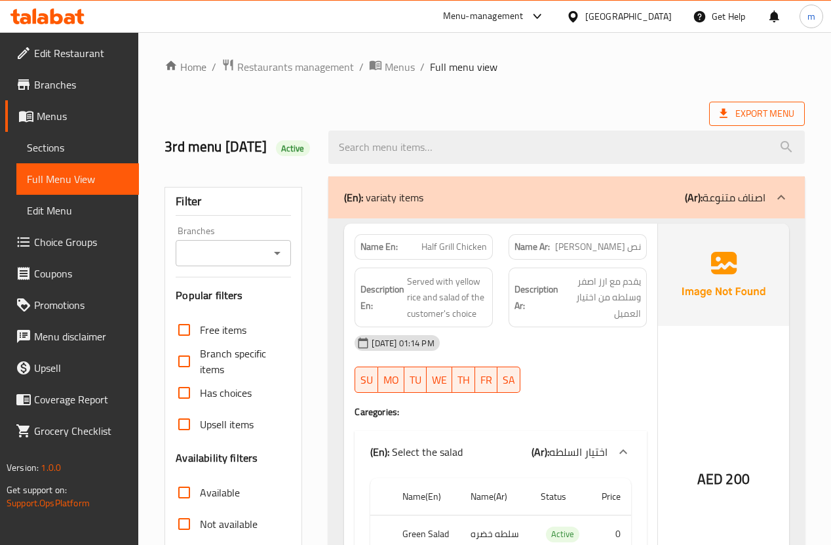
click at [765, 121] on span "Export Menu" at bounding box center [757, 114] width 75 height 16
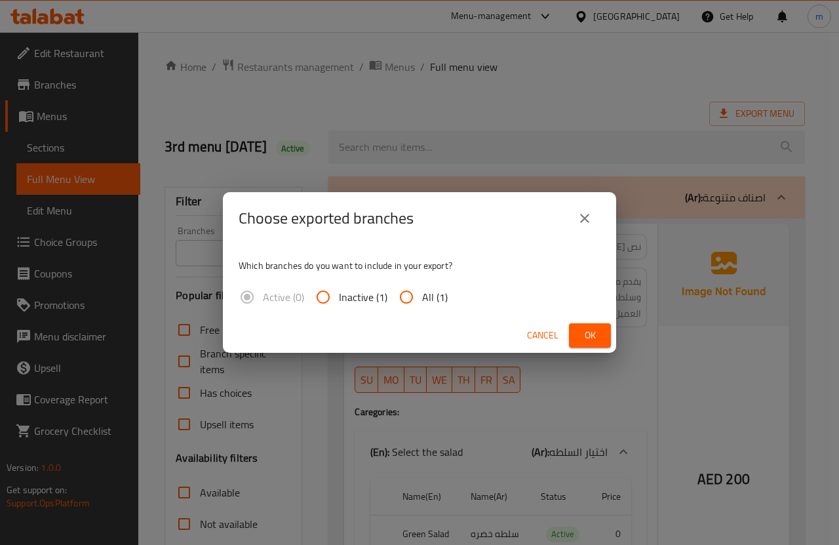
click at [414, 302] on input "All (1)" at bounding box center [406, 296] width 31 height 31
radio input "true"
click at [593, 336] on span "Ok" at bounding box center [590, 335] width 21 height 16
